Goal: Complete application form

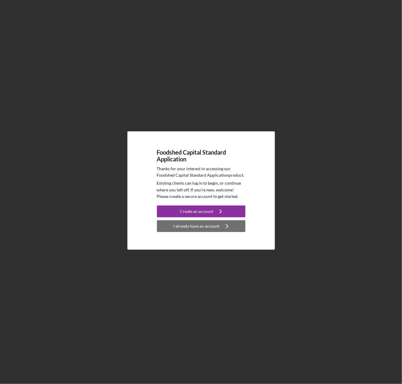
click at [218, 225] on div "I already have an account" at bounding box center [197, 226] width 46 height 12
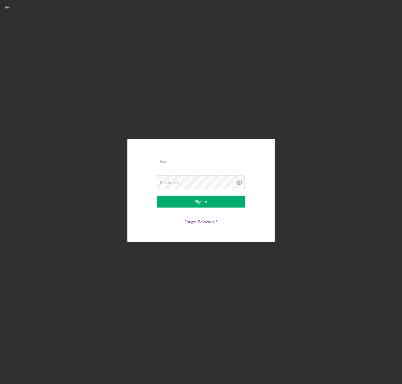
type input "[EMAIL_ADDRESS][DOMAIN_NAME]"
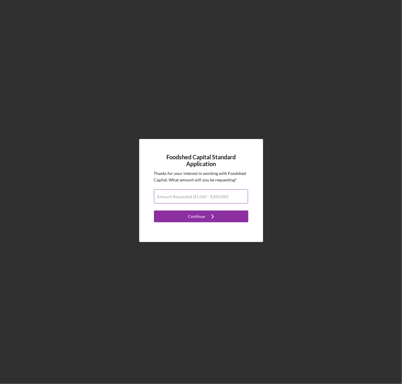
click at [210, 199] on input "Amount Requested ($1,000 - $300,000)" at bounding box center [201, 197] width 94 height 14
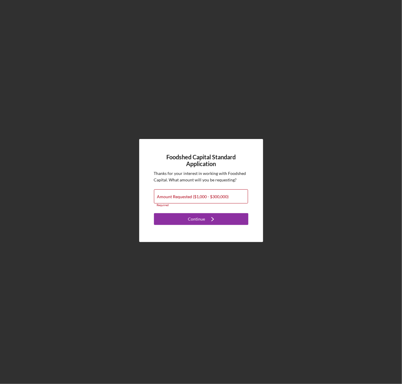
click at [262, 180] on div "Foodshed Capital Standard Application Thanks for your interest in working with …" at bounding box center [201, 190] width 124 height 103
click at [179, 299] on div "Foodshed Capital Standard Application Thanks for your interest in working with …" at bounding box center [201, 190] width 396 height 381
